Goal: Information Seeking & Learning: Learn about a topic

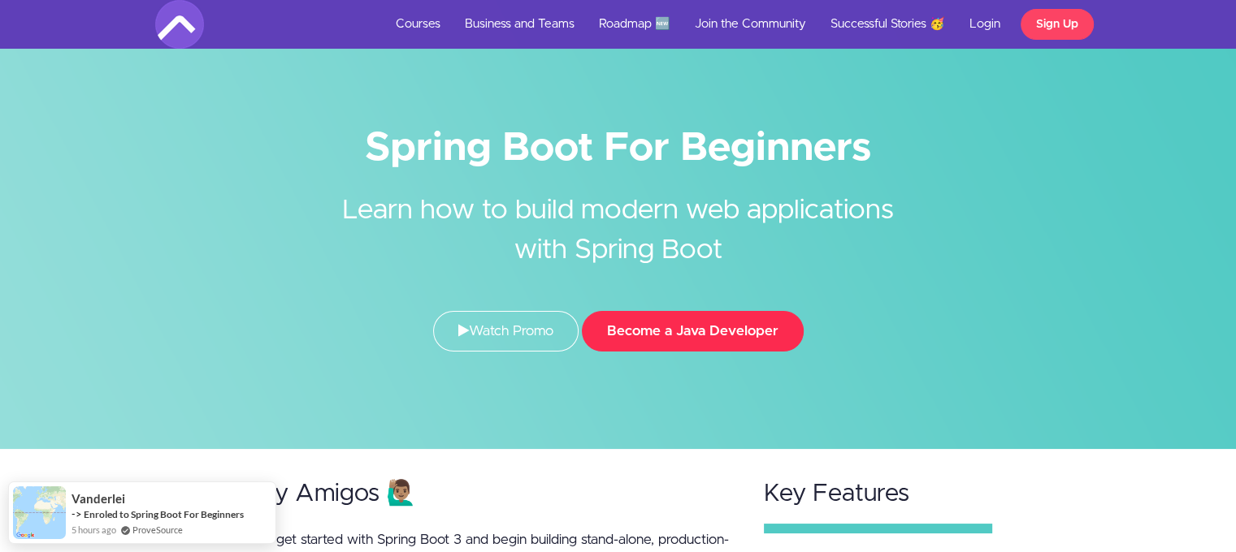
click at [729, 323] on button "Become a Java Developer" at bounding box center [693, 331] width 222 height 41
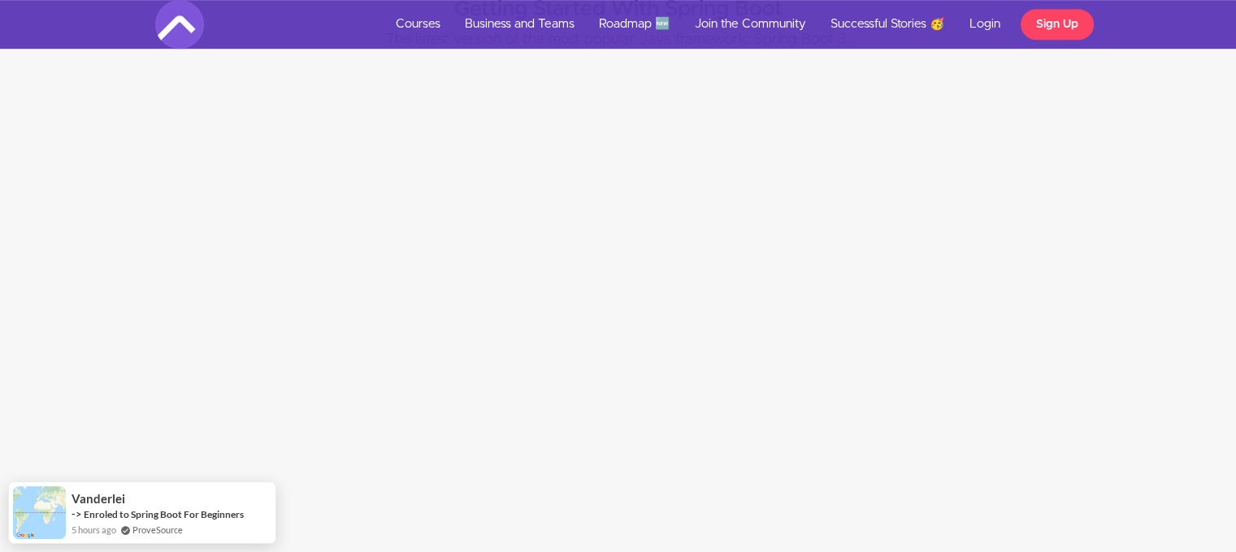
scroll to position [1137, 0]
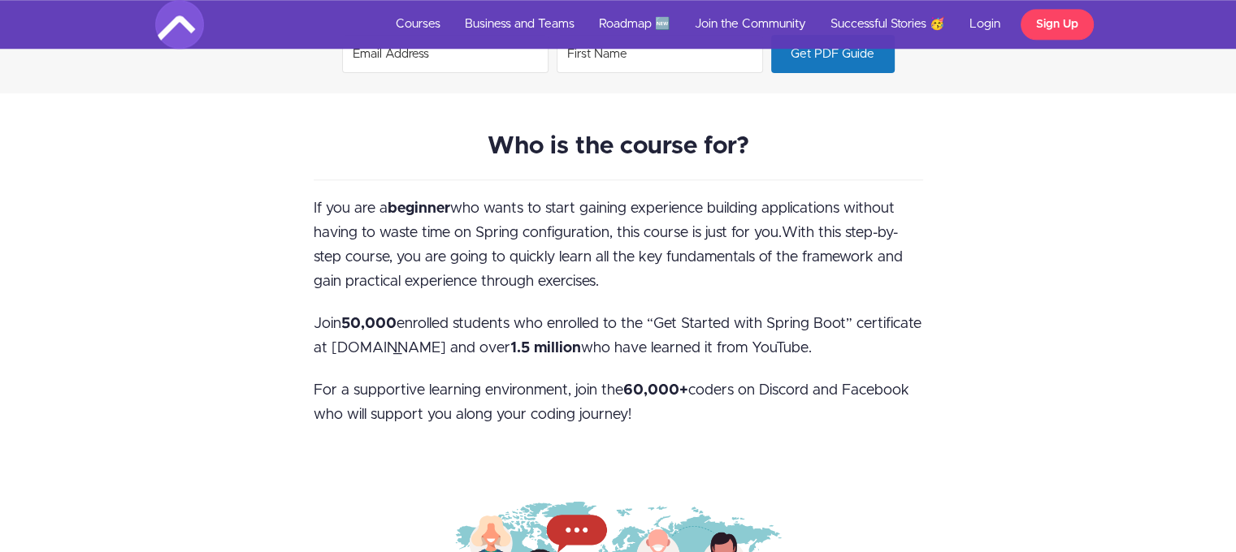
scroll to position [1625, 0]
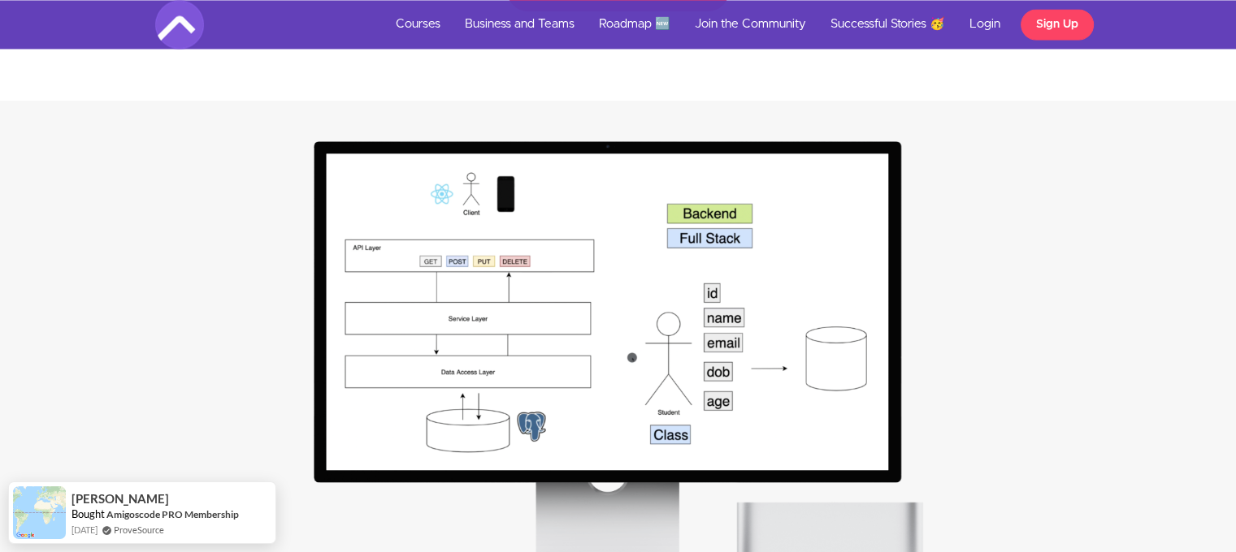
click at [571, 292] on img at bounding box center [618, 366] width 609 height 451
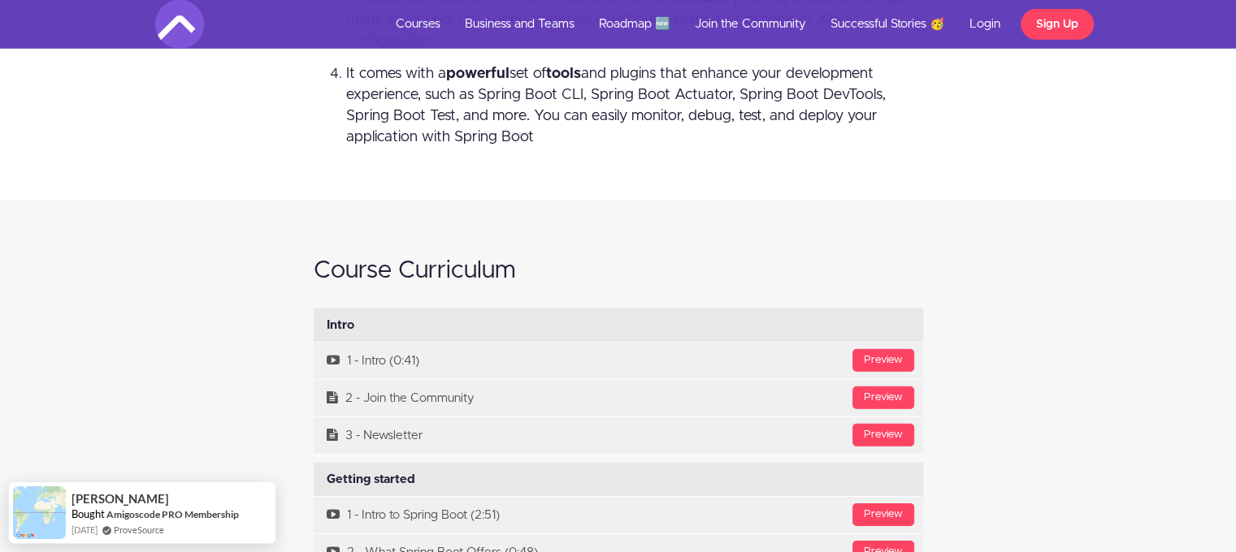
scroll to position [5037, 0]
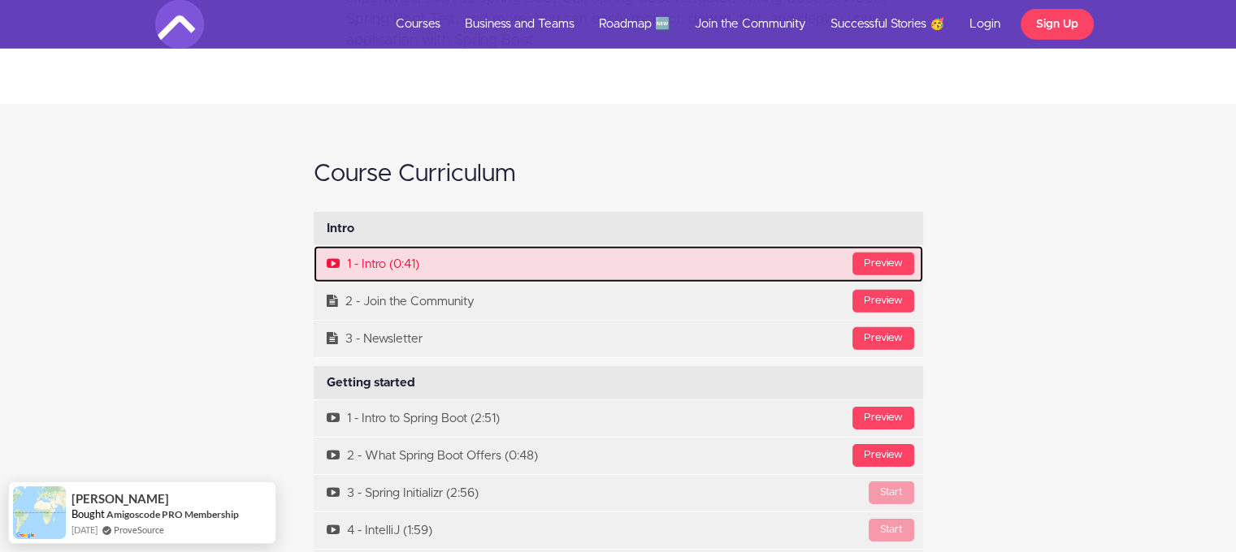
click at [427, 263] on link "Preview 1 - Intro (0:41)" at bounding box center [618, 264] width 609 height 37
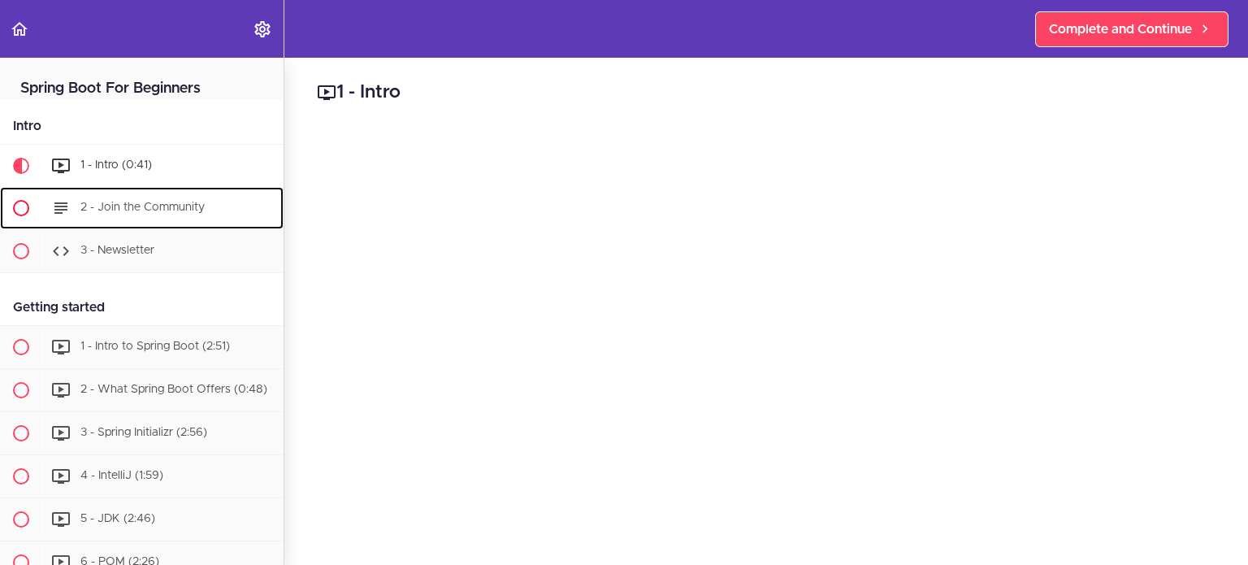
click at [113, 197] on div "2 - Join the Community" at bounding box center [162, 208] width 241 height 36
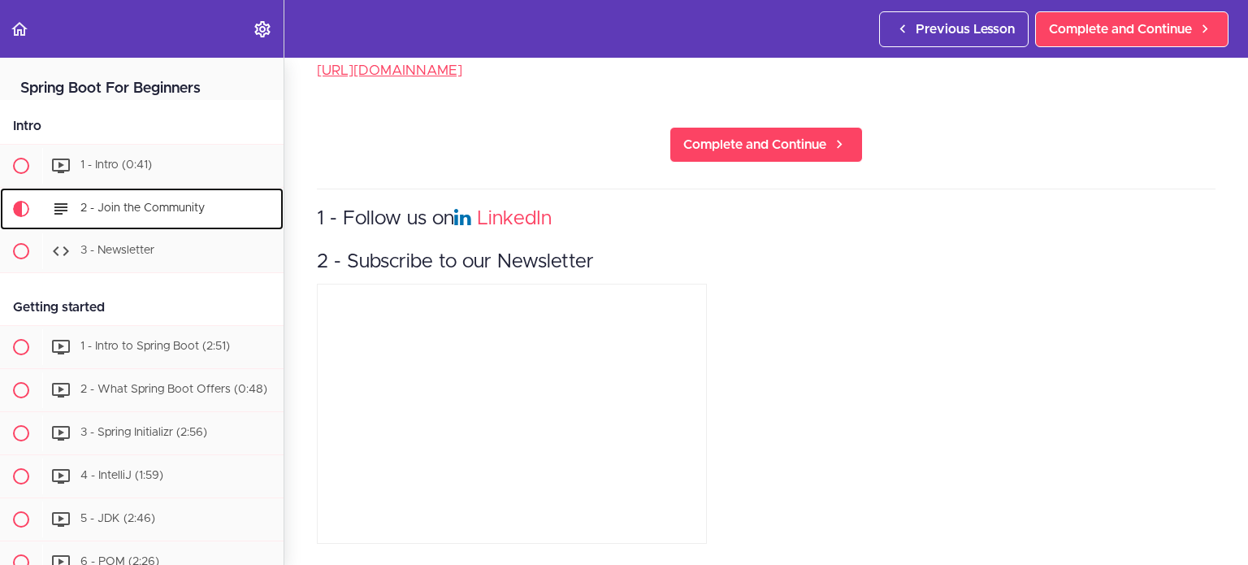
scroll to position [829, 0]
click at [129, 245] on span "3 - Newsletter" at bounding box center [117, 250] width 74 height 11
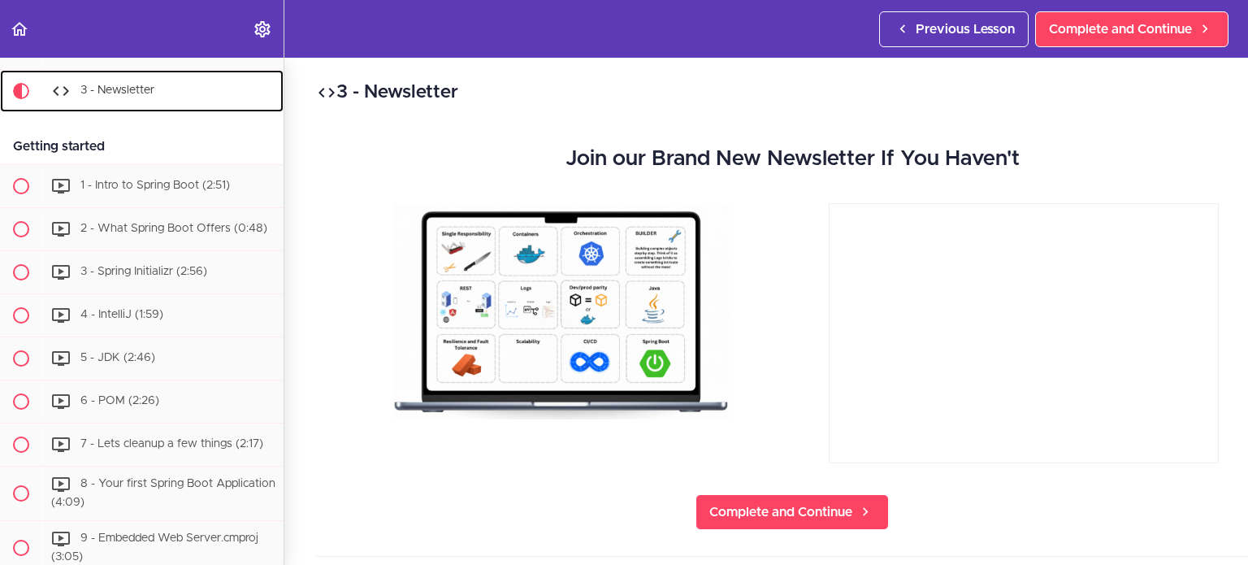
scroll to position [168, 0]
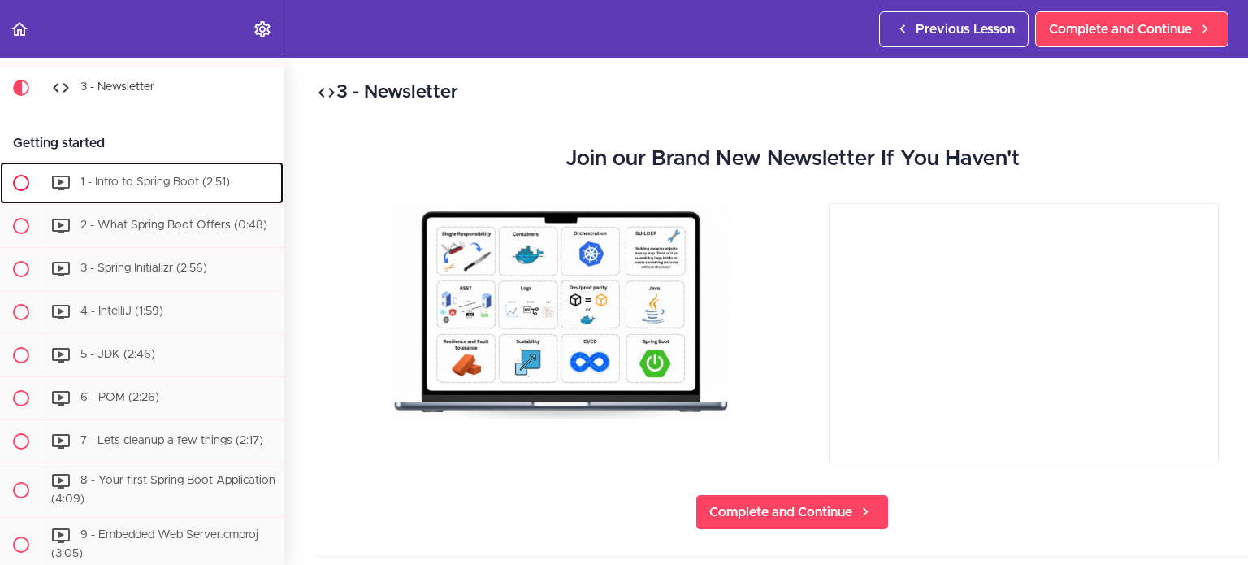
click at [150, 184] on span "1 - Intro to Spring Boot (2:51)" at bounding box center [154, 181] width 149 height 11
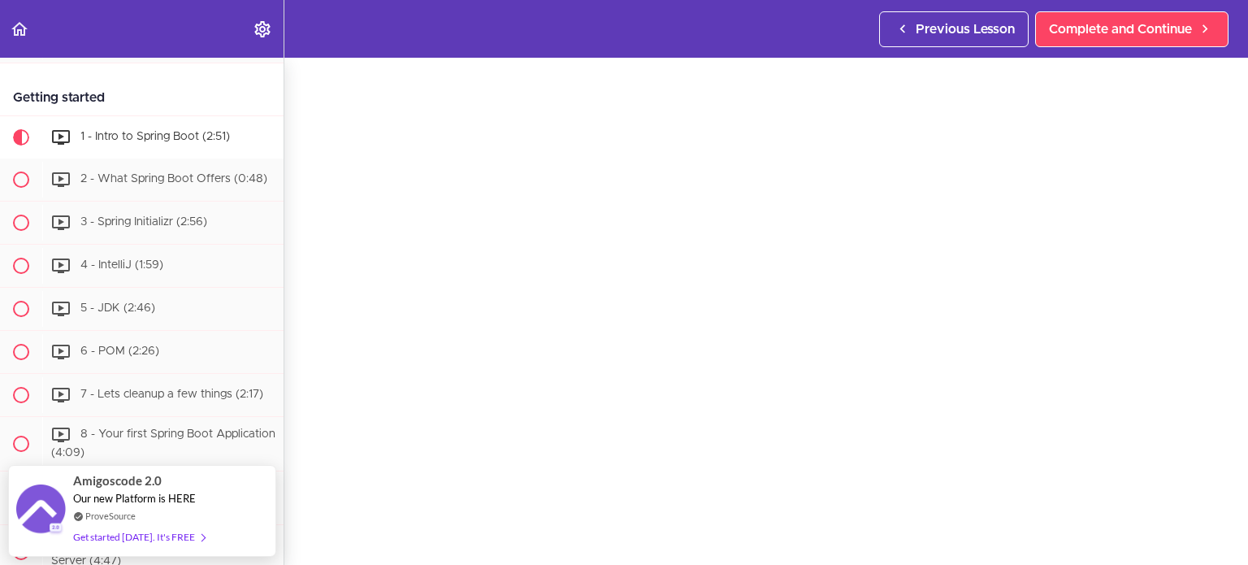
scroll to position [187, 0]
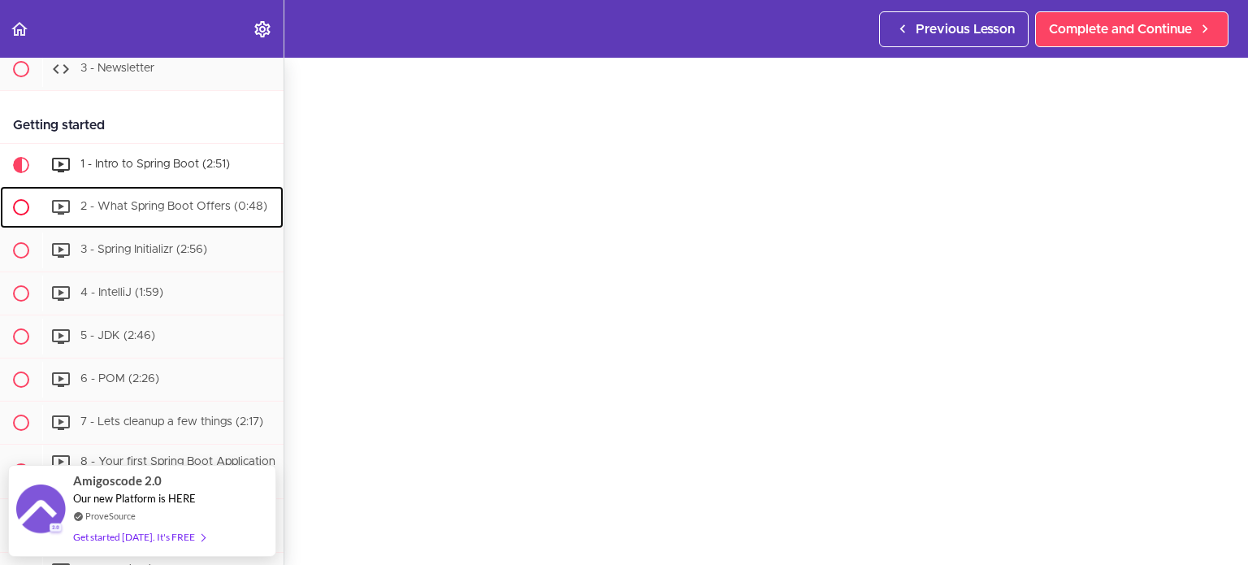
click at [193, 210] on div "2 - What Spring Boot Offers (0:48)" at bounding box center [162, 207] width 241 height 36
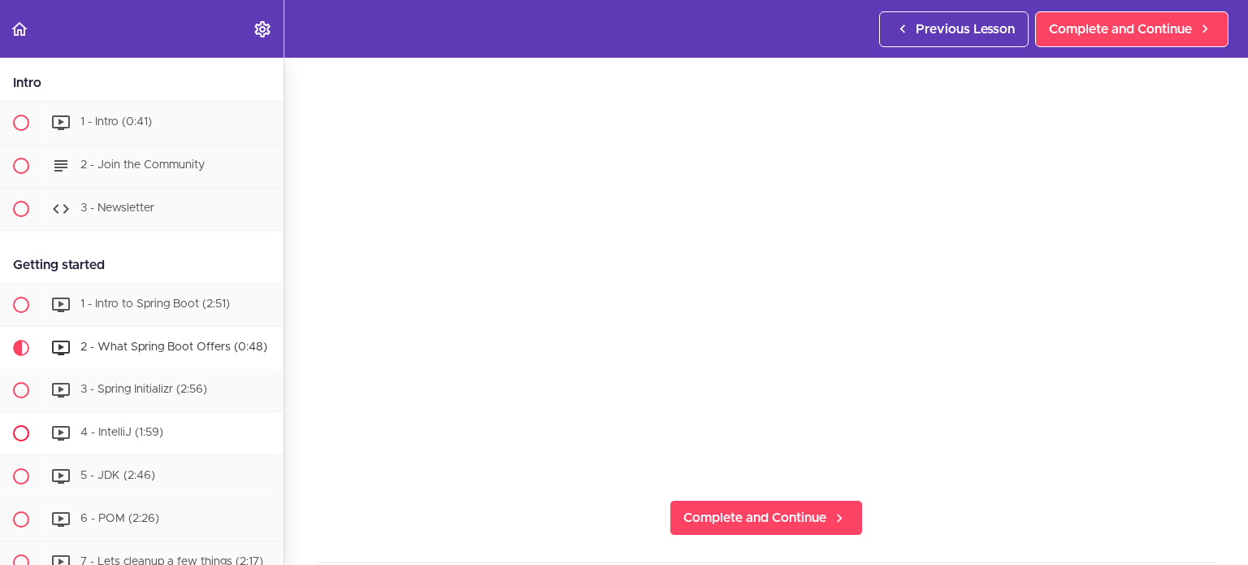
scroll to position [84, 0]
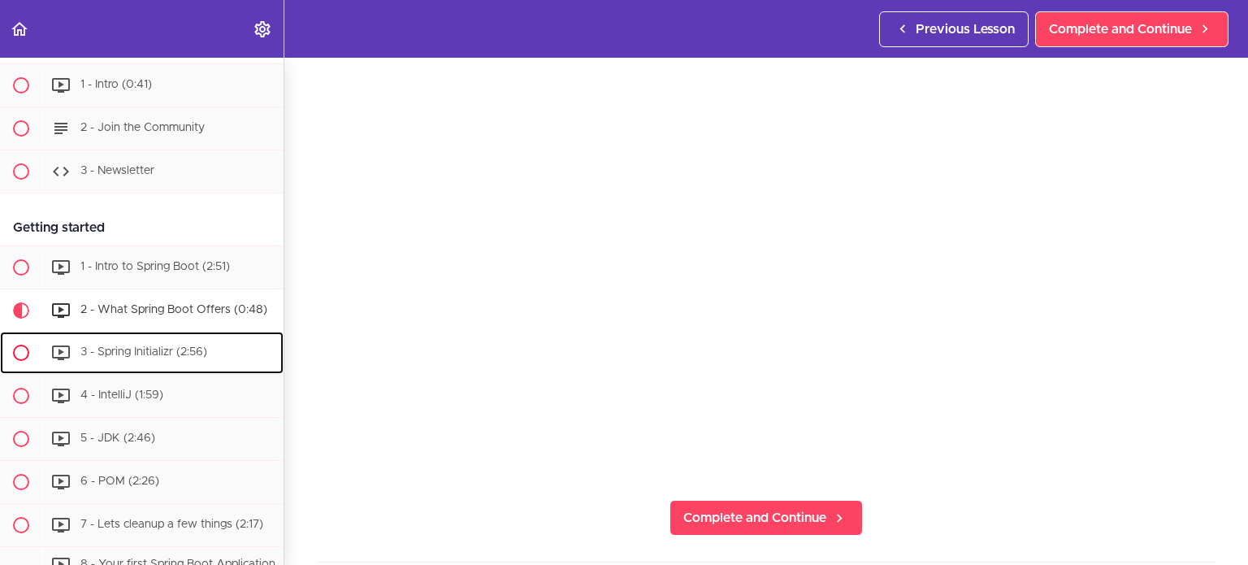
click at [185, 357] on span "3 - Spring Initializr (2:56)" at bounding box center [143, 351] width 127 height 11
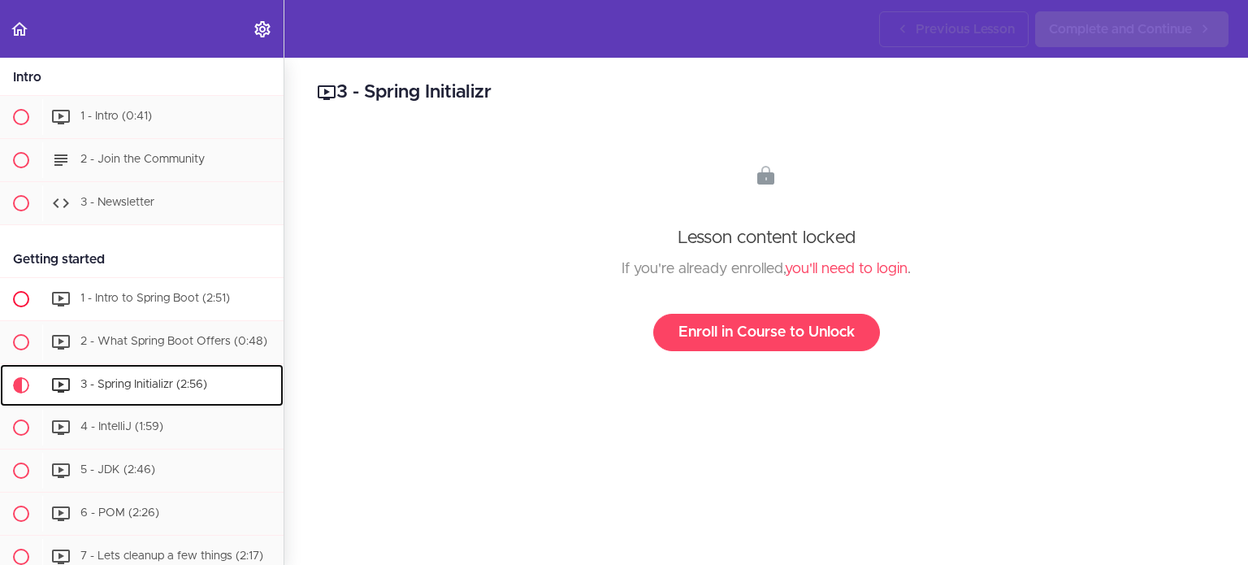
scroll to position [34, 0]
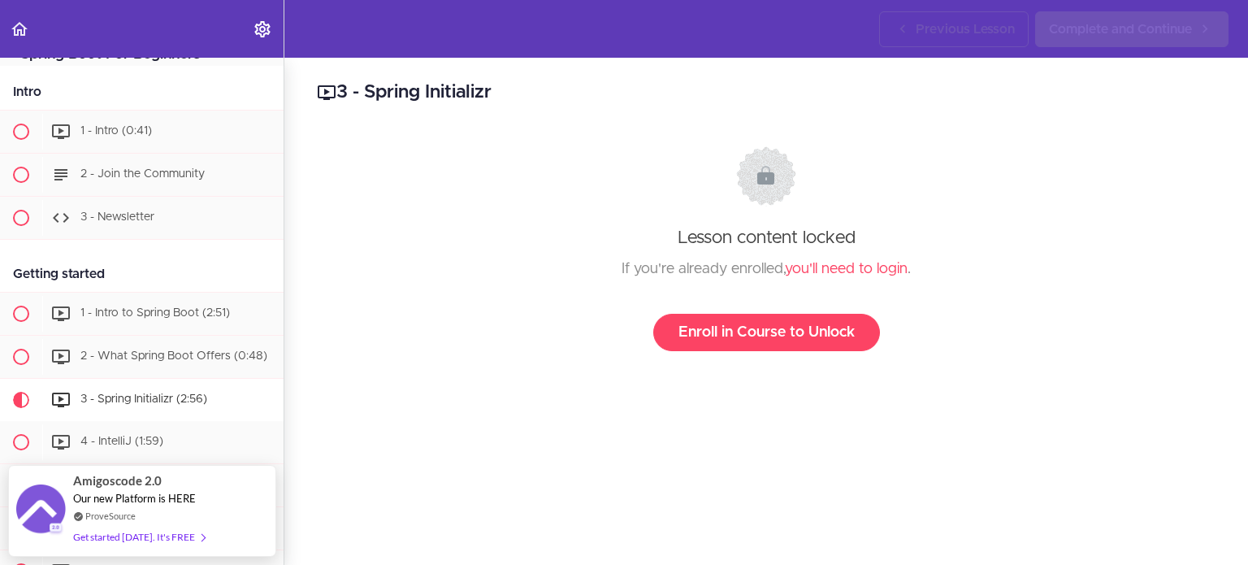
click at [440, 95] on h2 "3 - Spring Initializr" at bounding box center [766, 93] width 898 height 28
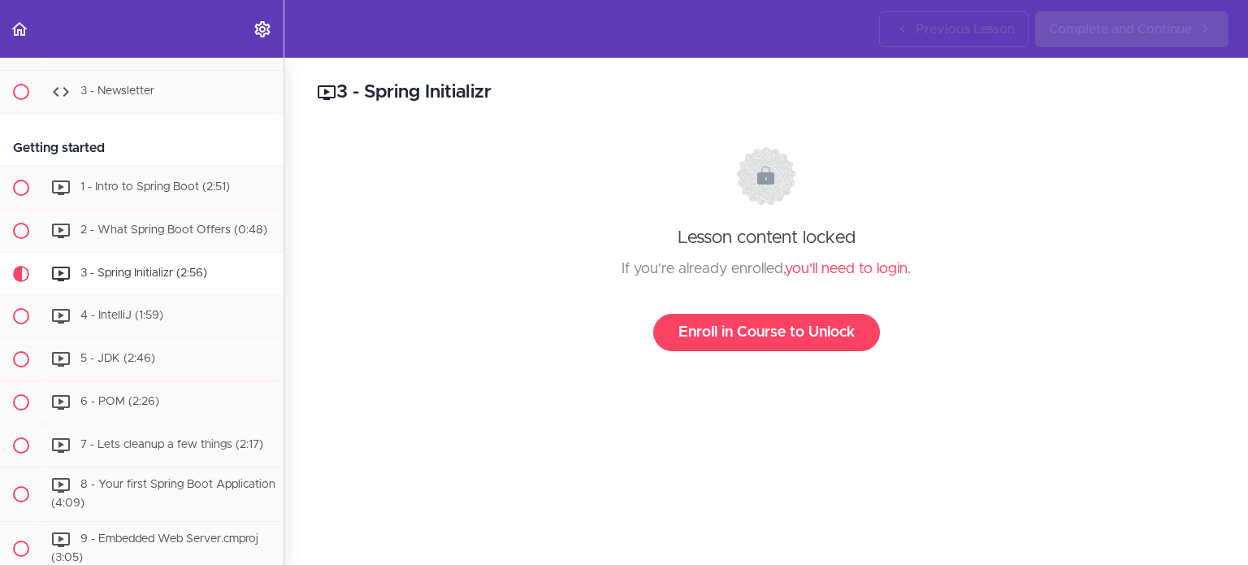
scroll to position [166, 0]
click at [181, 321] on div "4 - IntelliJ (1:59)" at bounding box center [162, 315] width 241 height 36
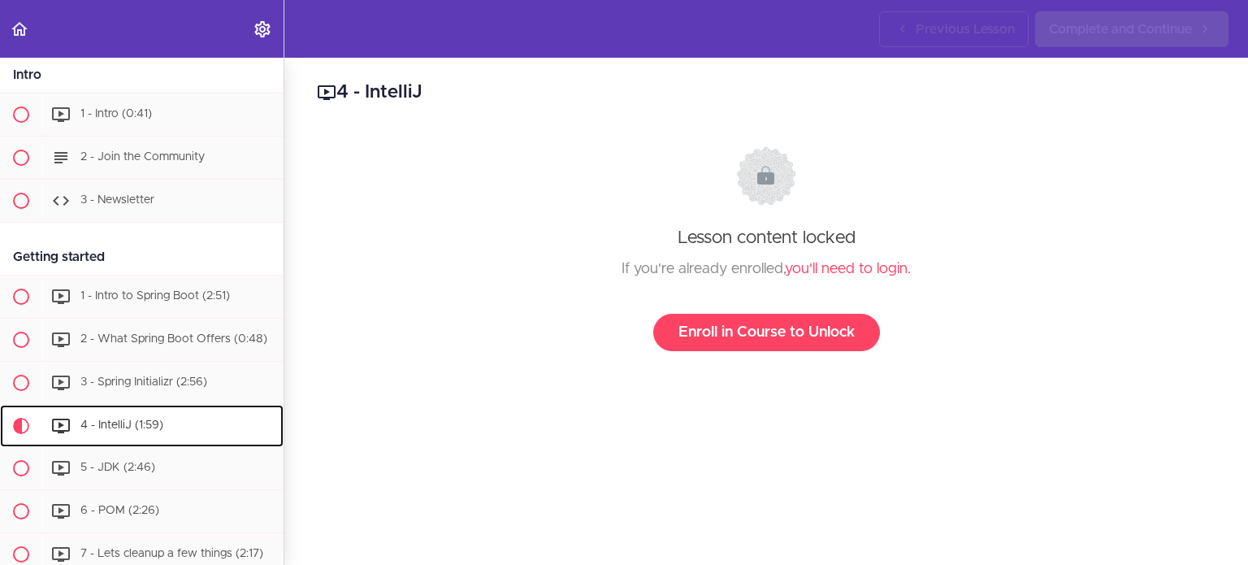
scroll to position [166, 0]
